Goal: Transaction & Acquisition: Purchase product/service

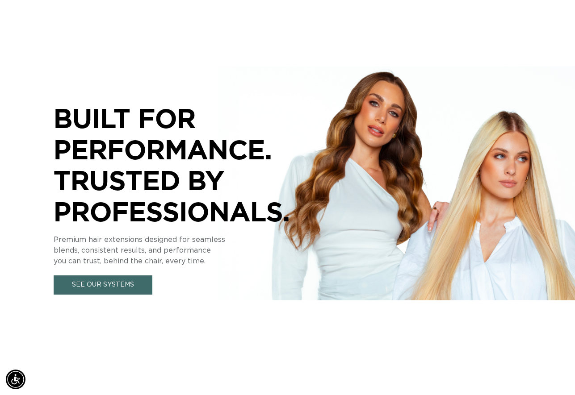
scroll to position [108, 0]
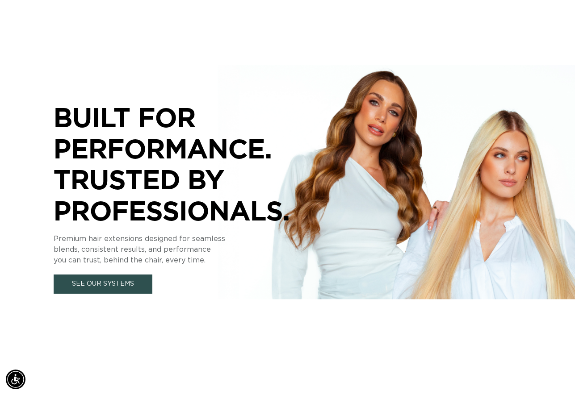
click at [108, 287] on link "See Our Systems" at bounding box center [103, 284] width 99 height 19
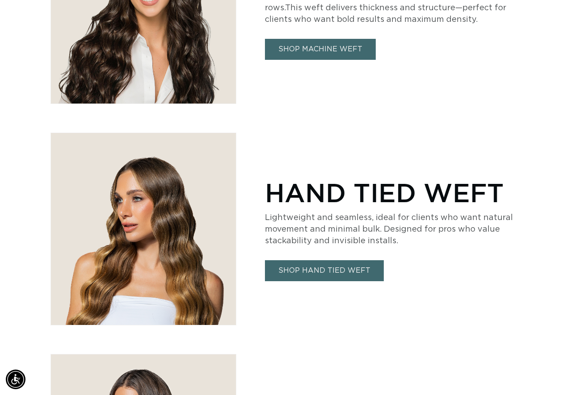
click at [321, 271] on link "SHOP HAND TIED WEFT" at bounding box center [324, 270] width 119 height 21
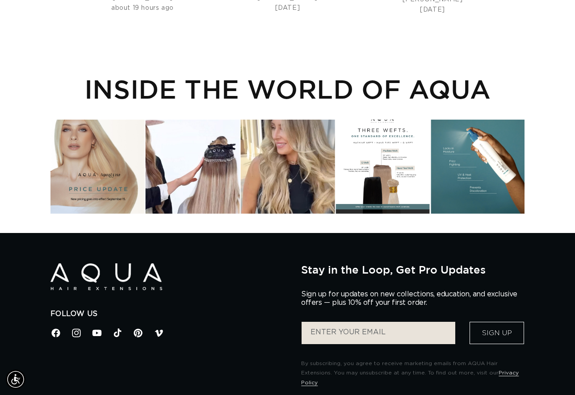
scroll to position [1887, 0]
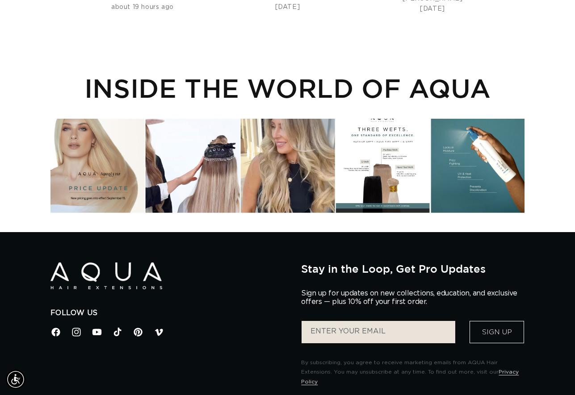
click at [356, 179] on div "Instagram post opens in a popup" at bounding box center [382, 166] width 94 height 94
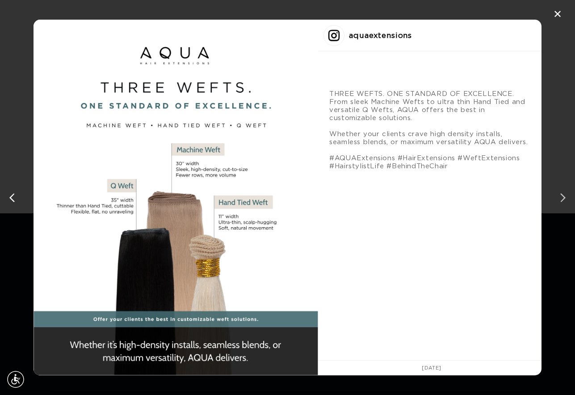
scroll to position [0, 1022]
click at [561, 202] on div "next post" at bounding box center [561, 198] width 14 height 14
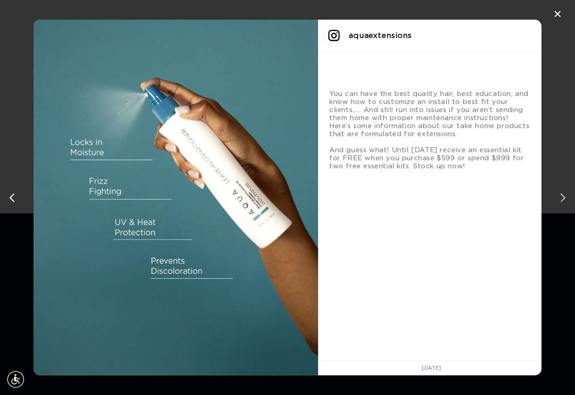
click at [561, 202] on div "next post" at bounding box center [561, 198] width 14 height 14
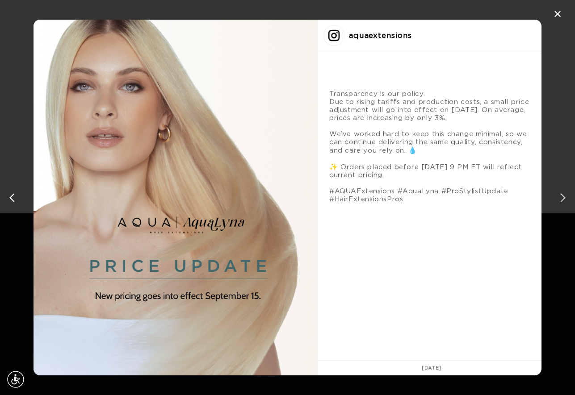
scroll to position [0, 0]
click at [559, 197] on div "next post" at bounding box center [561, 198] width 14 height 14
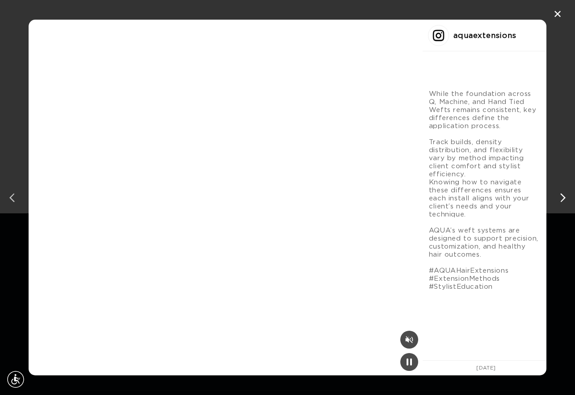
click at [13, 198] on div "previous post" at bounding box center [14, 198] width 14 height 14
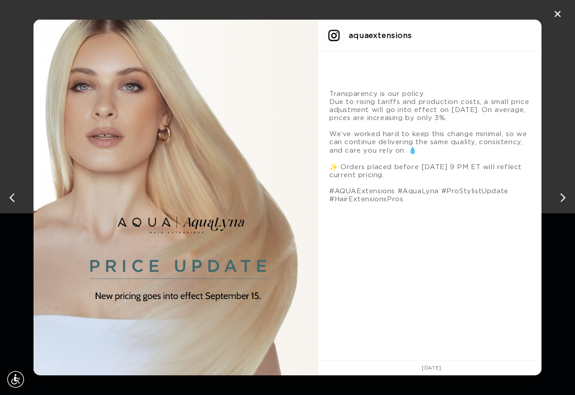
scroll to position [0, 1022]
click at [565, 200] on div "next post" at bounding box center [561, 198] width 14 height 14
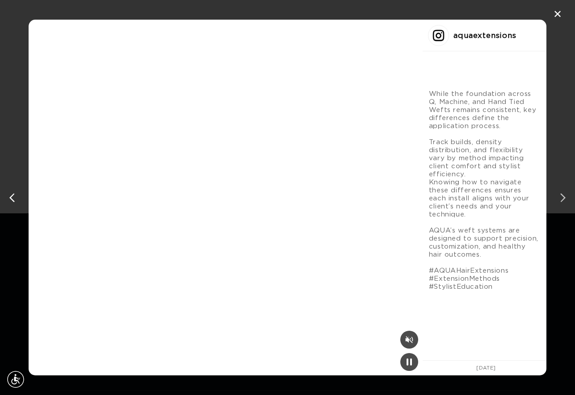
scroll to position [0, 511]
click at [562, 196] on div "next post" at bounding box center [561, 198] width 14 height 14
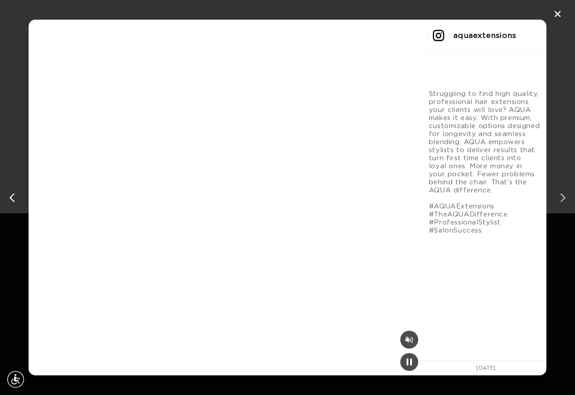
scroll to position [0, 1022]
click at [562, 196] on div "next post" at bounding box center [561, 198] width 14 height 14
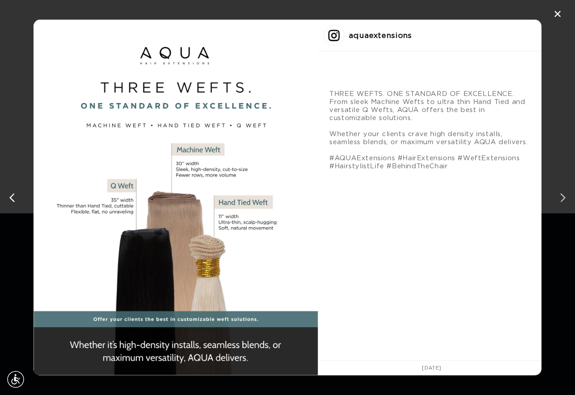
scroll to position [0, 511]
click at [562, 196] on div "next post" at bounding box center [561, 198] width 14 height 14
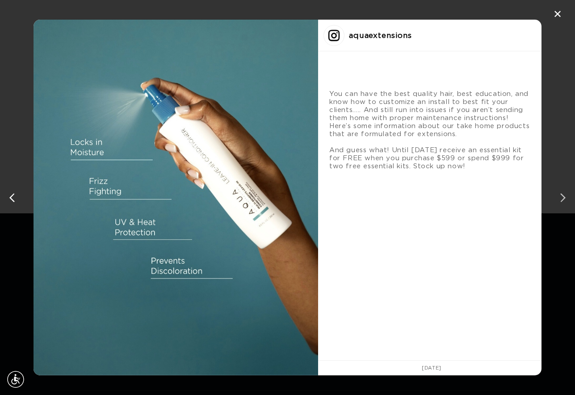
click at [562, 196] on div "next post" at bounding box center [561, 198] width 14 height 14
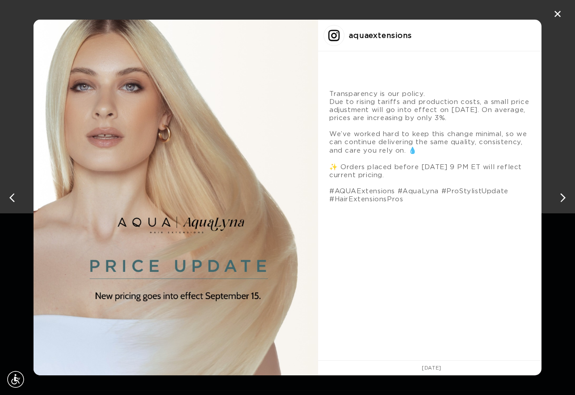
scroll to position [0, 1022]
click at [558, 16] on div "✕" at bounding box center [556, 14] width 13 height 13
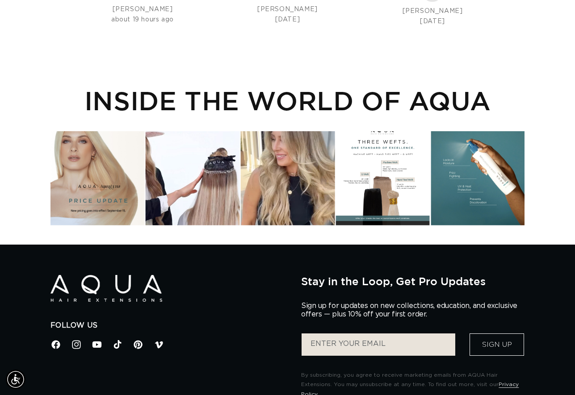
scroll to position [1874, 0]
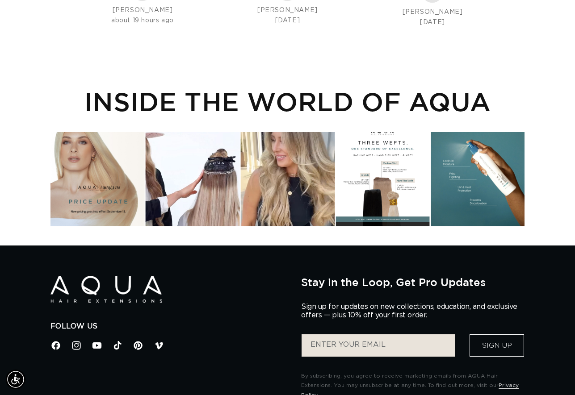
click at [111, 208] on div "Instagram post opens in a popup" at bounding box center [97, 179] width 94 height 94
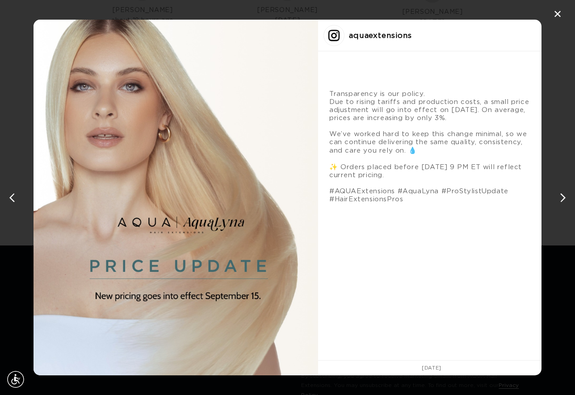
scroll to position [0, 511]
click at [563, 198] on div "next post" at bounding box center [561, 198] width 14 height 14
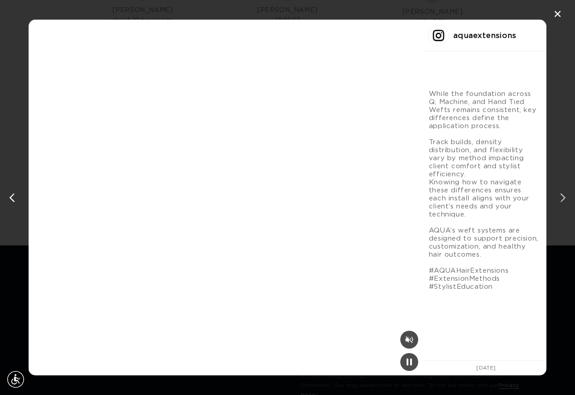
scroll to position [0, 1022]
click at [309, 278] on div "Instagram post #2 details" at bounding box center [226, 198] width 394 height 356
click at [400, 341] on div "Mute" at bounding box center [409, 340] width 18 height 18
click at [262, 352] on div "Instagram post #2 details" at bounding box center [226, 198] width 394 height 356
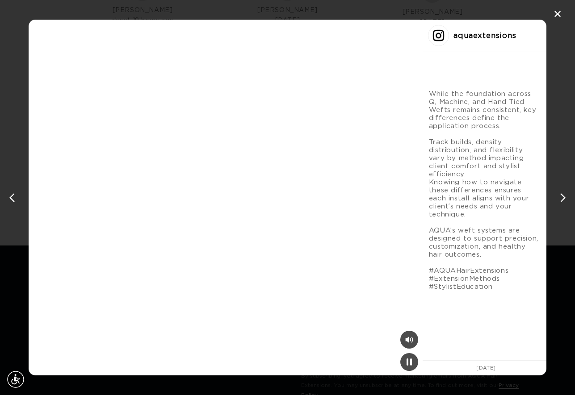
scroll to position [0, 511]
click at [9, 199] on div "previous post" at bounding box center [14, 198] width 14 height 14
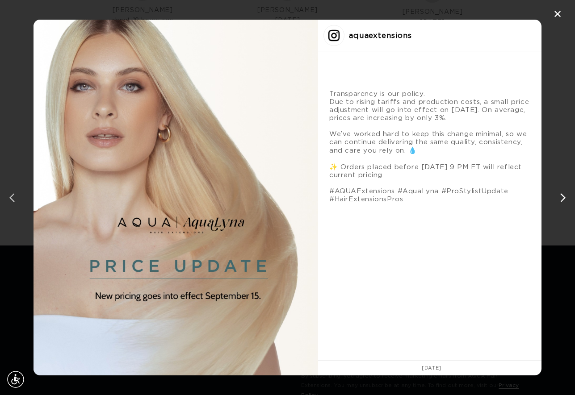
scroll to position [0, 1022]
click at [561, 201] on div "next post" at bounding box center [561, 198] width 14 height 14
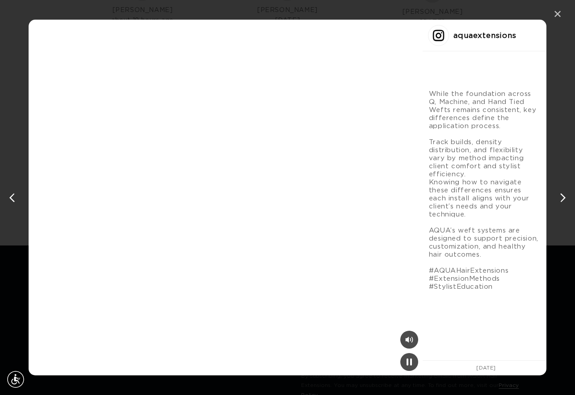
click at [559, 10] on div "✕" at bounding box center [556, 14] width 13 height 13
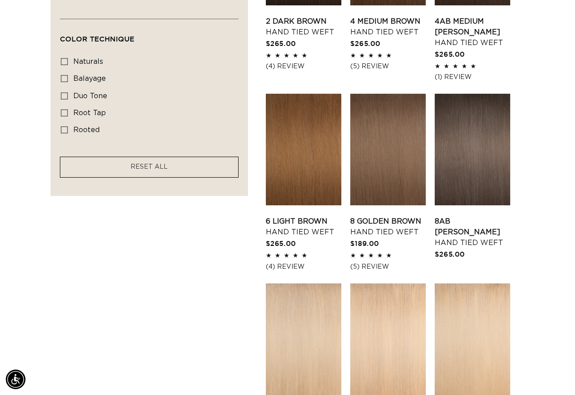
scroll to position [348, 0]
